Goal: Task Accomplishment & Management: Manage account settings

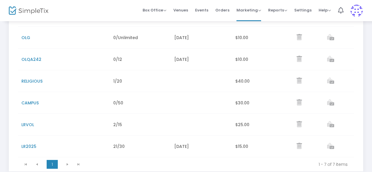
scroll to position [98, 0]
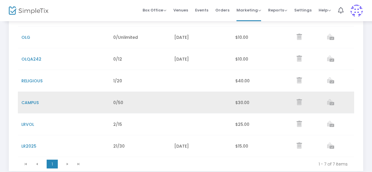
click at [333, 102] on icon "Data table" at bounding box center [330, 102] width 7 height 6
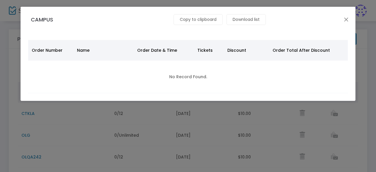
click at [344, 14] on div "CAMPUS Copy to clipboard Download list Edit Delete" at bounding box center [188, 20] width 334 height 26
click at [345, 22] on button "Close" at bounding box center [346, 20] width 8 height 8
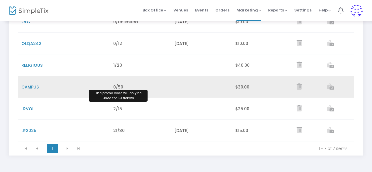
scroll to position [114, 0]
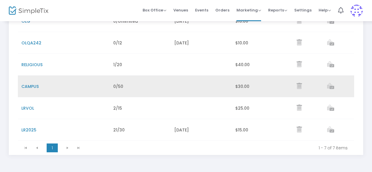
click at [31, 87] on span "CAMPUS" at bounding box center [29, 86] width 17 height 6
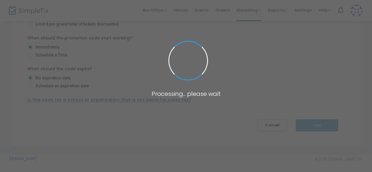
type input "CAMPUS"
type input "1"
radio input "false"
radio input "true"
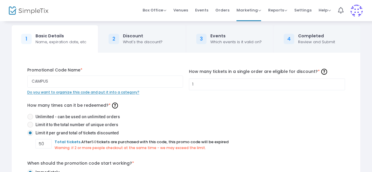
scroll to position [0, 0]
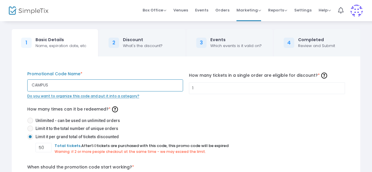
drag, startPoint x: 63, startPoint y: 85, endPoint x: 0, endPoint y: 78, distance: 63.2
click at [0, 78] on div "1 Basic Details Name, expiration date, etc 2 Discount What's the discount? 3 Ev…" at bounding box center [186, 151] width 372 height 263
type input "TROJAN"
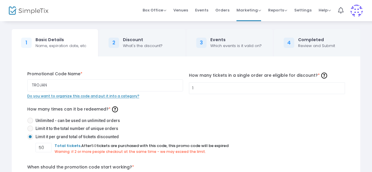
click at [204, 129] on label "Limit it to the total number of unique orders" at bounding box center [183, 128] width 313 height 6
click at [30, 131] on input "Limit it to the total number of unique orders" at bounding box center [30, 131] width 0 height 0
radio input "true"
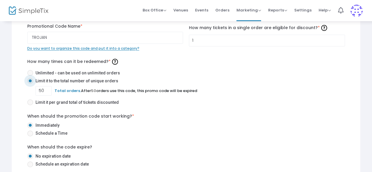
scroll to position [56, 0]
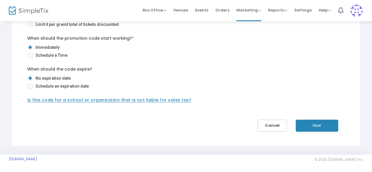
click at [322, 125] on button "Next" at bounding box center [317, 125] width 43 height 12
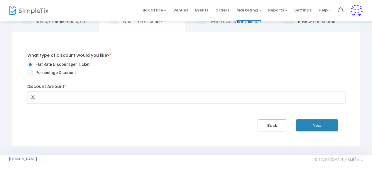
click at [34, 96] on input "30" at bounding box center [186, 97] width 317 height 11
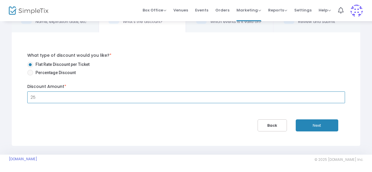
type input "$25.00"
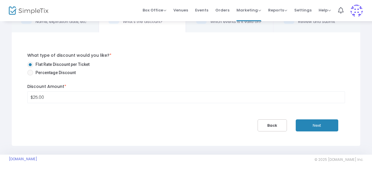
click at [117, 70] on label "Percentage Discount" at bounding box center [183, 73] width 313 height 6
click at [30, 75] on input "Percentage Discount" at bounding box center [30, 75] width 0 height 0
radio input "true"
type input "25.00%"
click at [327, 124] on button "Next" at bounding box center [317, 125] width 43 height 12
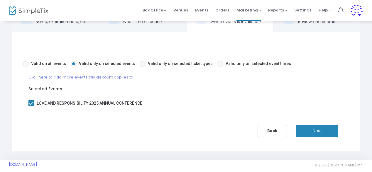
click at [312, 129] on button "Next" at bounding box center [317, 131] width 43 height 12
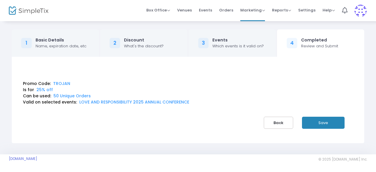
click at [317, 124] on button "Save" at bounding box center [323, 122] width 43 height 12
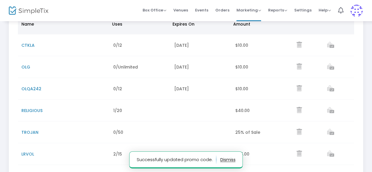
scroll to position [71, 0]
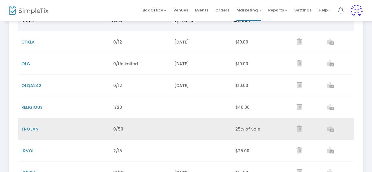
click at [331, 126] on icon "Data table" at bounding box center [330, 128] width 7 height 6
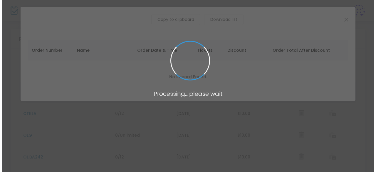
scroll to position [0, 0]
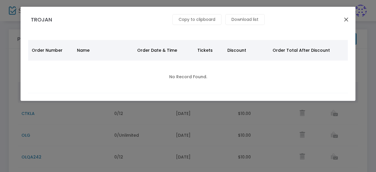
click at [346, 18] on button "Close" at bounding box center [346, 20] width 8 height 8
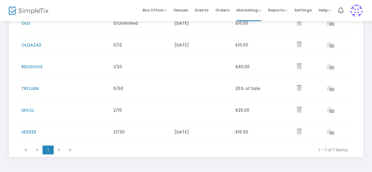
scroll to position [114, 0]
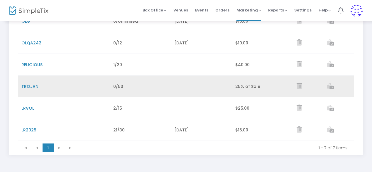
click at [32, 85] on span "TROJAN" at bounding box center [29, 86] width 17 height 6
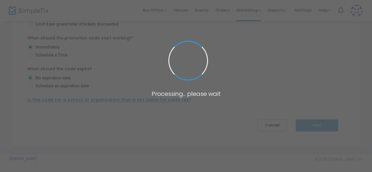
type input "TROJAN"
type input "1"
radio input "false"
radio input "true"
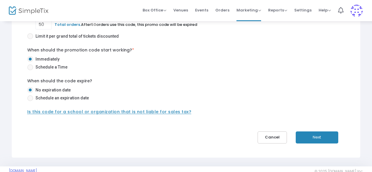
click at [309, 134] on button "Next" at bounding box center [317, 137] width 43 height 12
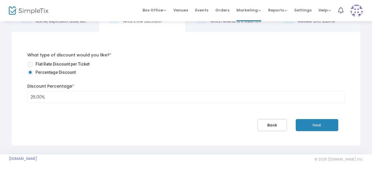
scroll to position [24, 0]
click at [58, 96] on input "25" at bounding box center [186, 97] width 317 height 11
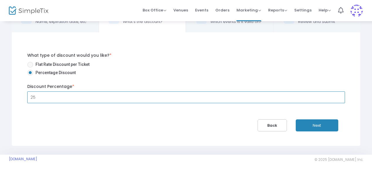
type input "25.00%"
click at [30, 60] on div "What type of discount would you like? * Flat Rate Discount per Ticket Percentag…" at bounding box center [186, 64] width 324 height 25
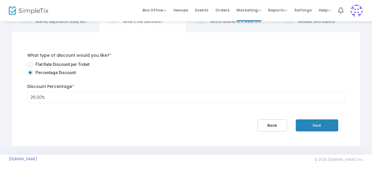
click at [31, 65] on span at bounding box center [30, 65] width 6 height 6
click at [30, 67] on input "Flat Rate Discount per Ticket" at bounding box center [30, 67] width 0 height 0
radio input "true"
type input "$25.00"
click at [324, 125] on button "Next" at bounding box center [317, 125] width 43 height 12
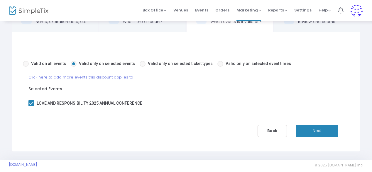
click at [313, 126] on button "Next" at bounding box center [317, 131] width 43 height 12
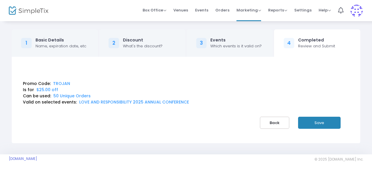
scroll to position [0, 0]
click at [322, 122] on button "Save" at bounding box center [323, 122] width 43 height 12
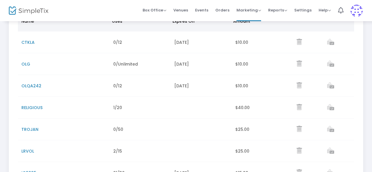
scroll to position [70, 0]
